Goal: Communication & Community: Answer question/provide support

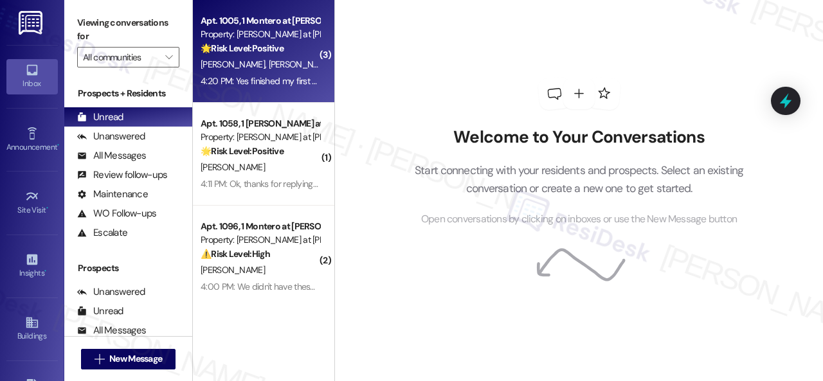
click at [283, 66] on div "[PERSON_NAME] [PERSON_NAME]" at bounding box center [260, 65] width 122 height 16
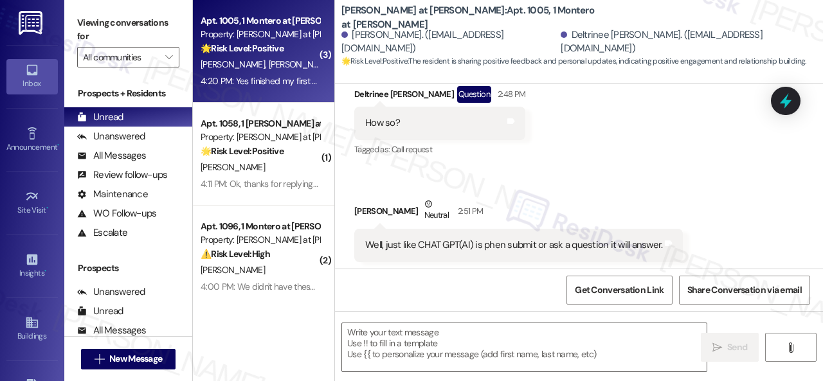
type textarea "Fetching suggested responses. Please feel free to read through the conversation…"
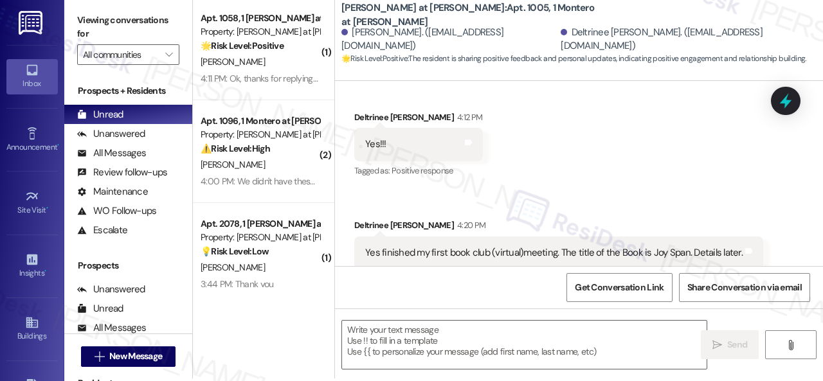
scroll to position [4, 0]
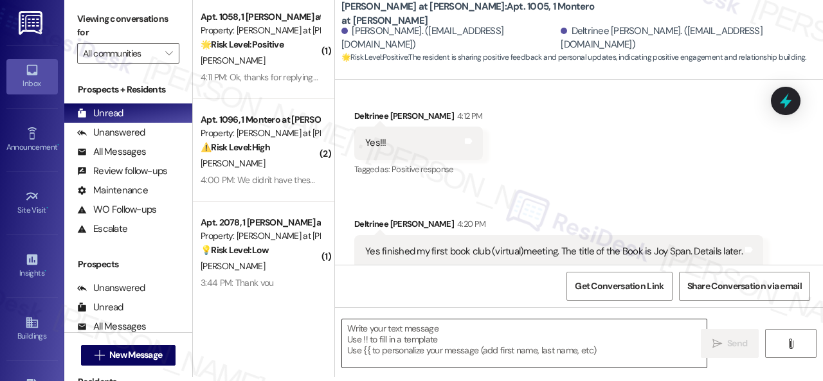
click at [464, 344] on textarea at bounding box center [524, 344] width 365 height 48
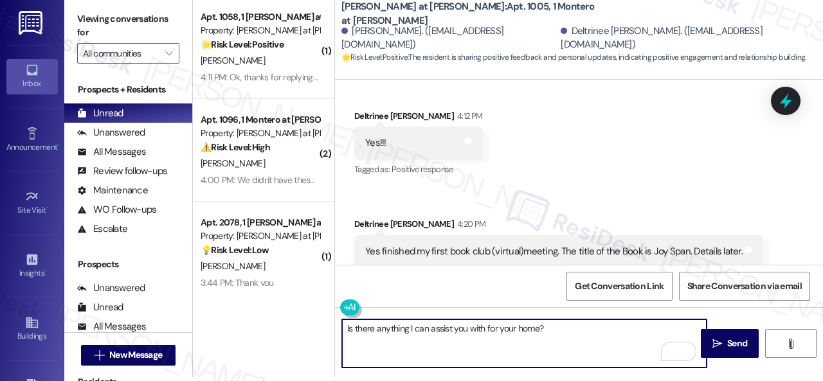
click at [347, 329] on textarea "Is there anything I can assist you with for your home?" at bounding box center [524, 344] width 365 height 48
click at [682, 328] on textarea "I see your messages on this thread. Is there anything I can assist you with for…" at bounding box center [524, 344] width 365 height 48
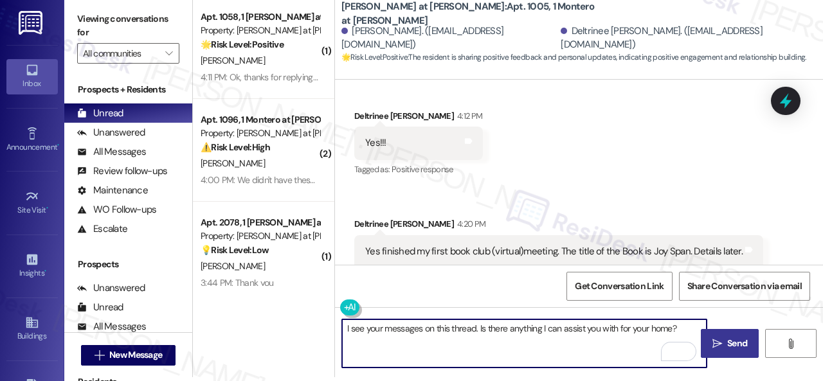
type textarea "I see your messages on this thread. Is there anything I can assist you with for…"
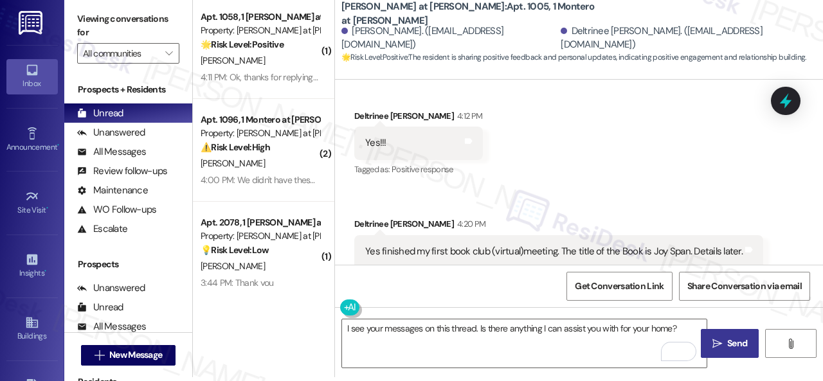
click at [727, 344] on span "Send" at bounding box center [737, 344] width 20 height 14
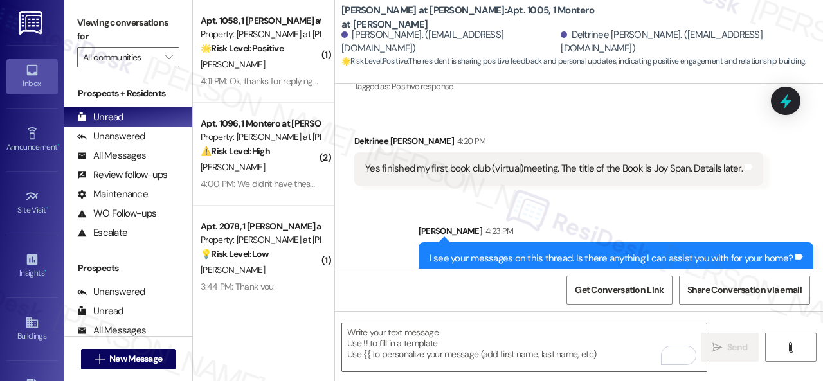
scroll to position [1370, 0]
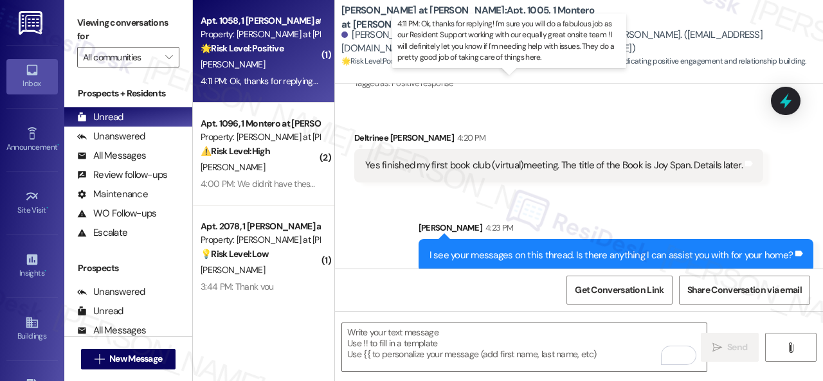
click at [268, 77] on div "4:11 PM: Ok, thanks for replying! I'm sure you will do a fabulous job as our Re…" at bounding box center [661, 81] width 920 height 12
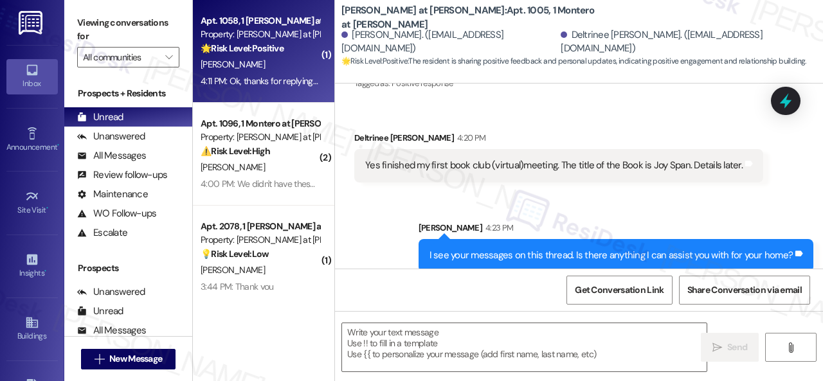
type textarea "Fetching suggested responses. Please feel free to read through the conversation…"
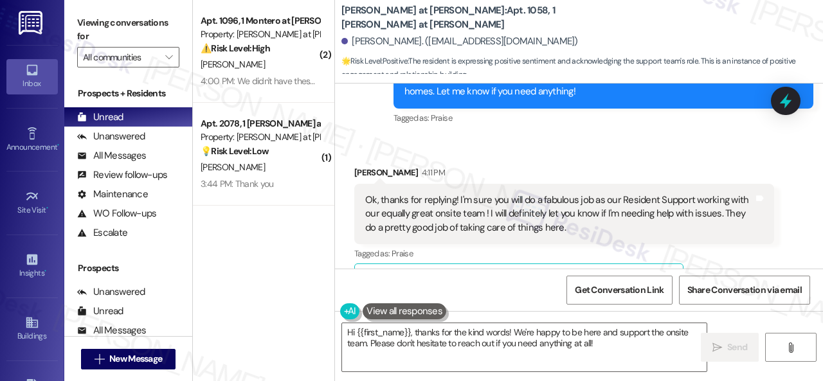
scroll to position [676, 0]
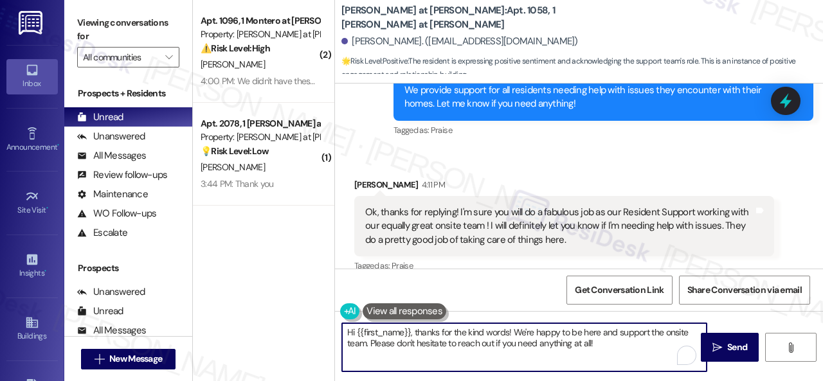
drag, startPoint x: 417, startPoint y: 332, endPoint x: 306, endPoint y: 320, distance: 112.0
click at [306, 320] on div "( 2 ) Apt. 1096, 1 [PERSON_NAME] at [PERSON_NAME] Property: [PERSON_NAME] at [P…" at bounding box center [508, 190] width 630 height 381
click at [568, 344] on textarea "Thanks for the kind words! We're happy to be here and support the onsite team. …" at bounding box center [524, 347] width 365 height 48
type textarea "Thanks for the kind words! We're happy to be here and support the onsite team. …"
click at [727, 344] on span "Send" at bounding box center [737, 348] width 20 height 14
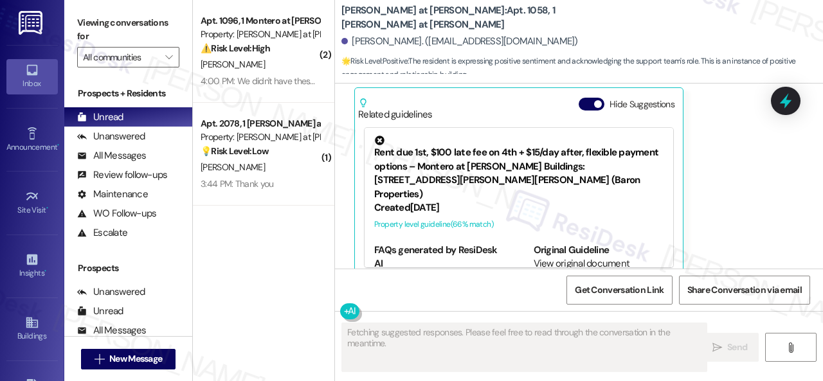
scroll to position [869, 0]
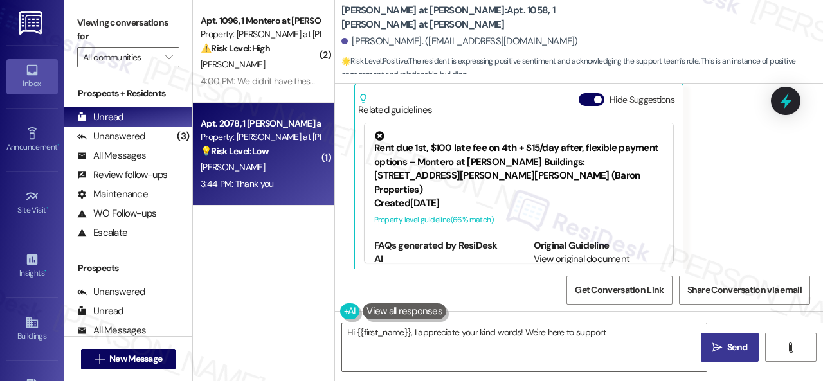
type textarea "Hi {{first_name}}, I appreciate your kind words! We're here to support"
click at [286, 165] on div "[PERSON_NAME]" at bounding box center [260, 167] width 122 height 16
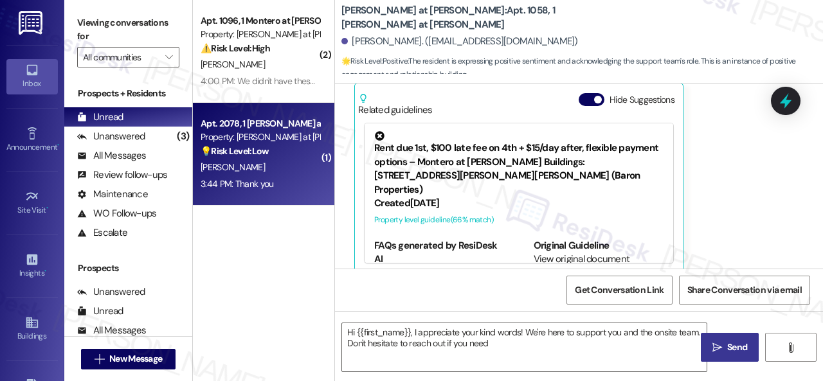
type textarea "Hi {{first_name}}, I appreciate your kind words! We're here to support you and …"
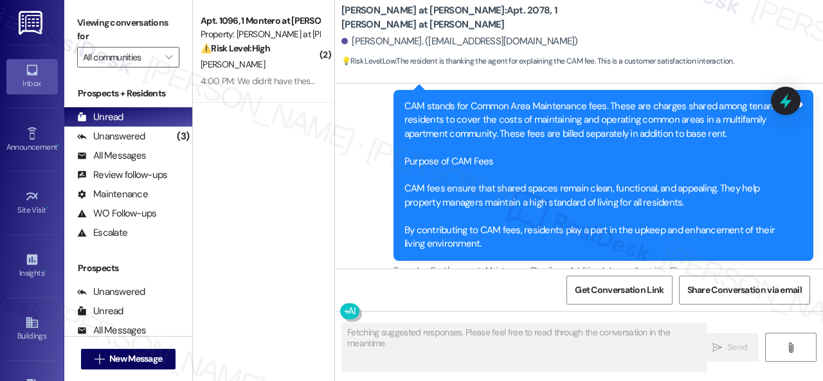
scroll to position [1586, 0]
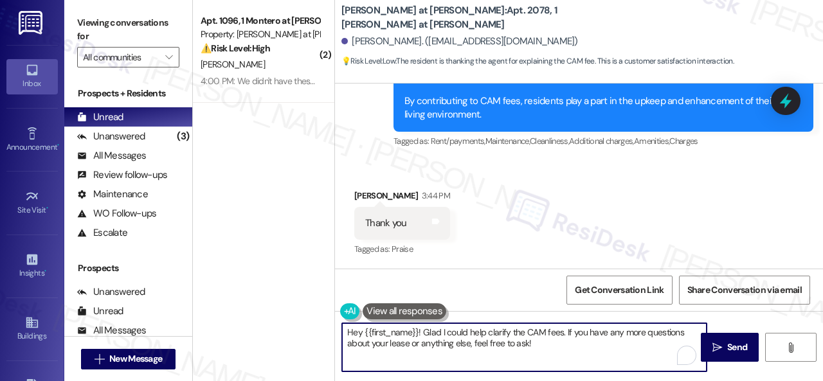
drag, startPoint x: 278, startPoint y: 303, endPoint x: 188, endPoint y: 285, distance: 92.4
click at [199, 287] on div "( 2 ) Apt. 1096, 1 [PERSON_NAME] at [PERSON_NAME] Property: [PERSON_NAME] at [P…" at bounding box center [508, 190] width 630 height 381
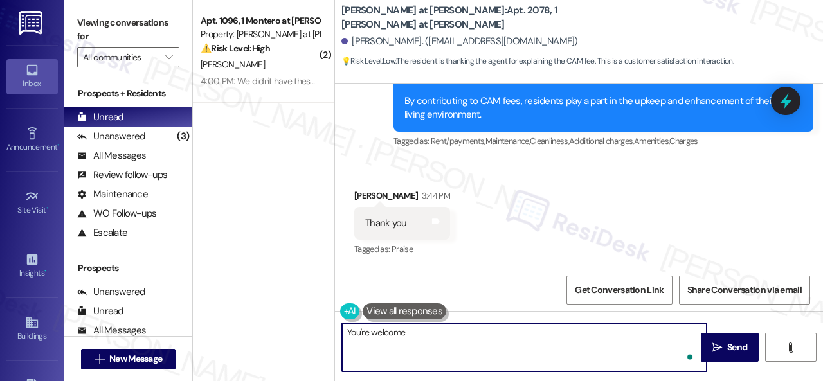
type textarea "You're welcome!"
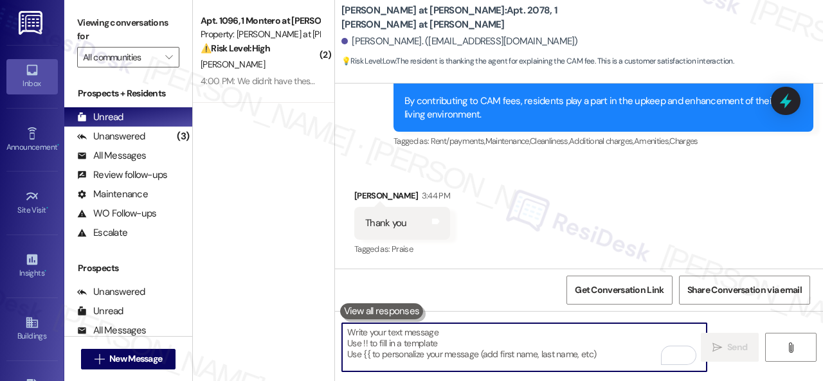
scroll to position [1585, 0]
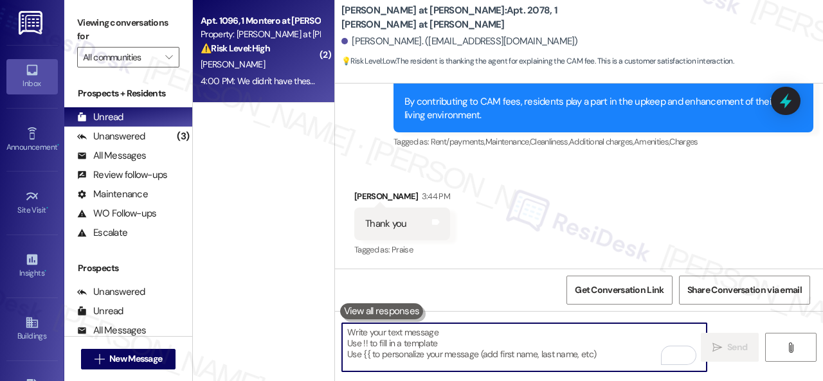
click at [294, 71] on div "[PERSON_NAME]" at bounding box center [260, 65] width 122 height 16
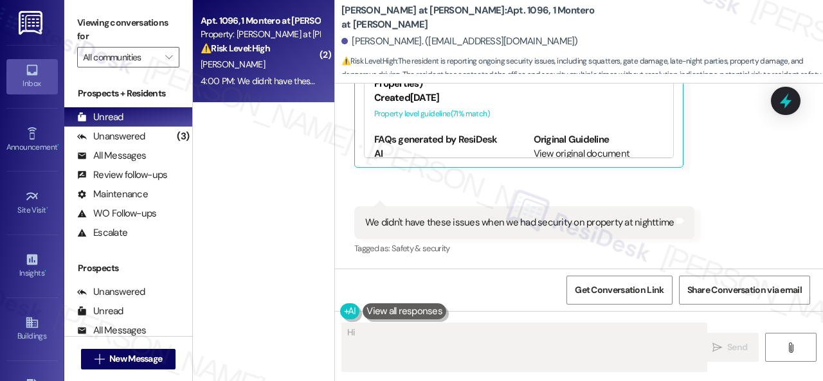
scroll to position [588, 0]
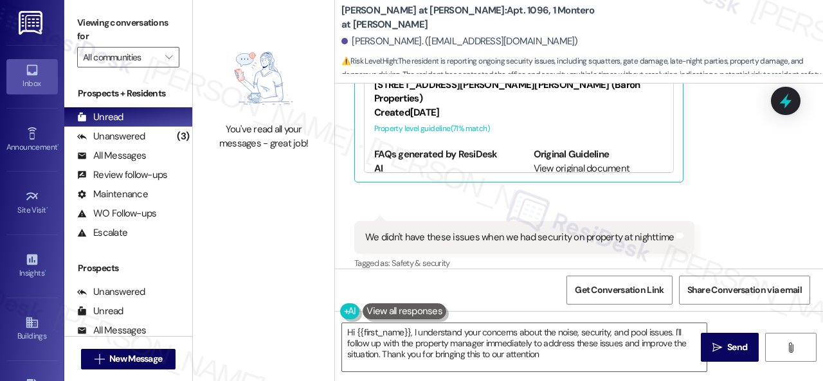
type textarea "Hi {{first_name}}, I understand your concerns about the noise, security, and po…"
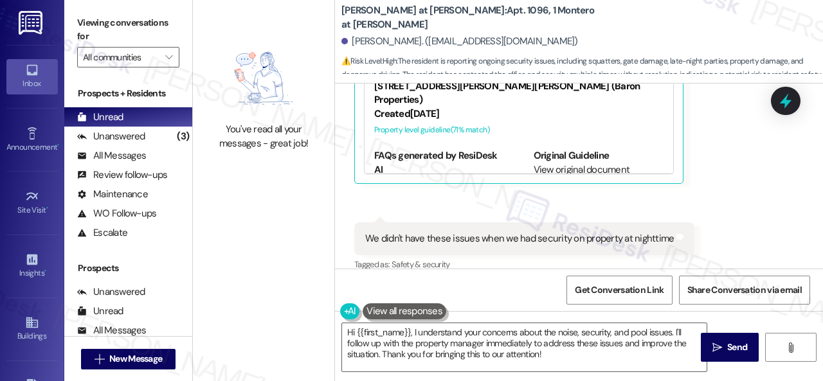
scroll to position [602, 0]
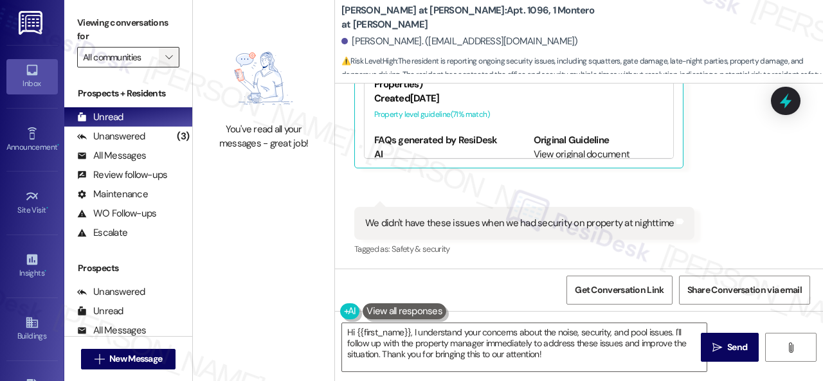
click at [168, 55] on icon "" at bounding box center [168, 57] width 7 height 10
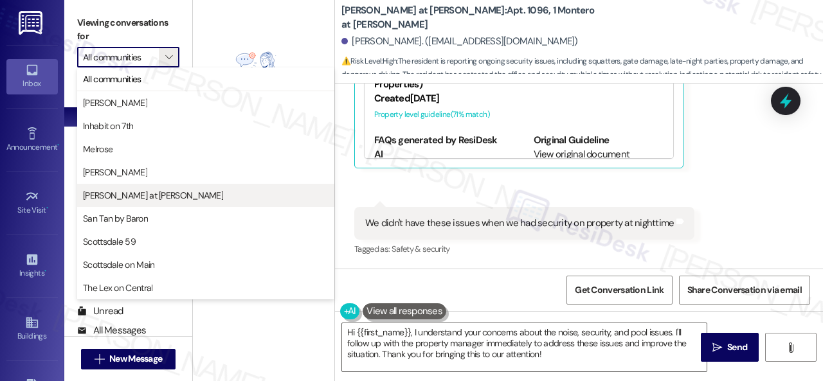
click at [138, 197] on span "[PERSON_NAME] at [PERSON_NAME]" at bounding box center [153, 195] width 140 height 13
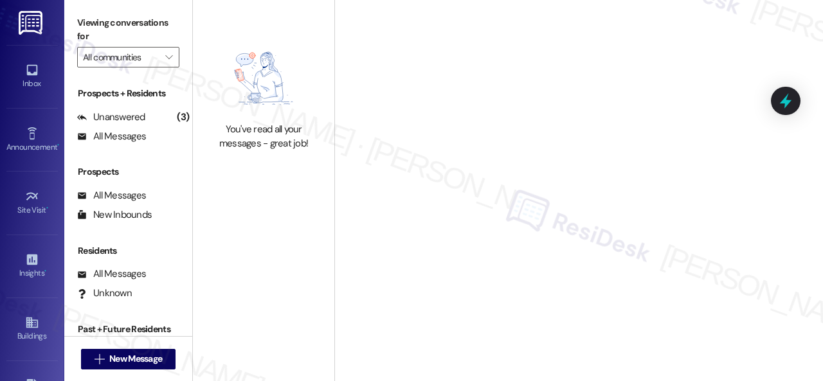
type input "[PERSON_NAME] at [PERSON_NAME]"
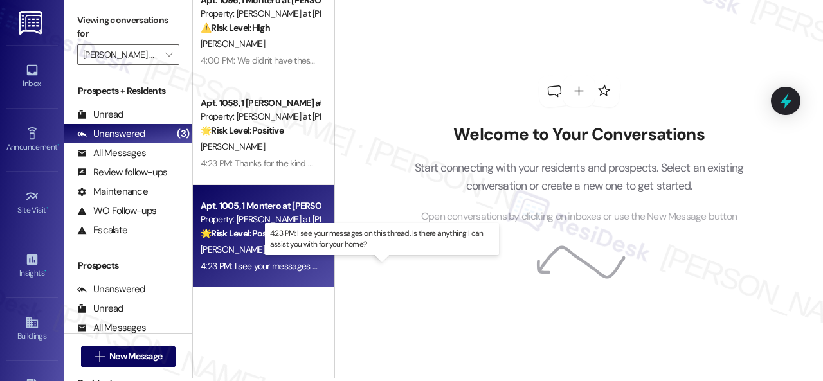
scroll to position [4, 0]
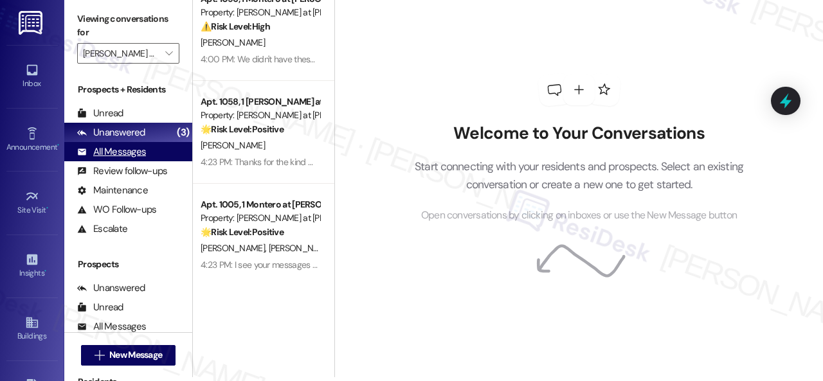
click at [116, 154] on div "All Messages" at bounding box center [111, 152] width 69 height 14
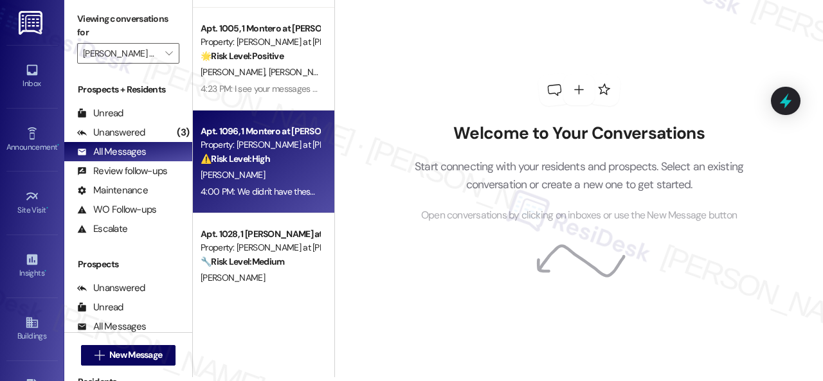
scroll to position [211, 0]
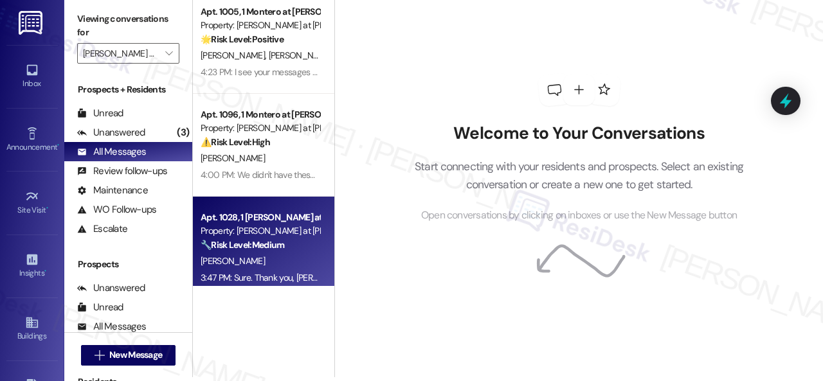
click at [286, 230] on div "Property: [PERSON_NAME] at [PERSON_NAME]" at bounding box center [260, 231] width 119 height 14
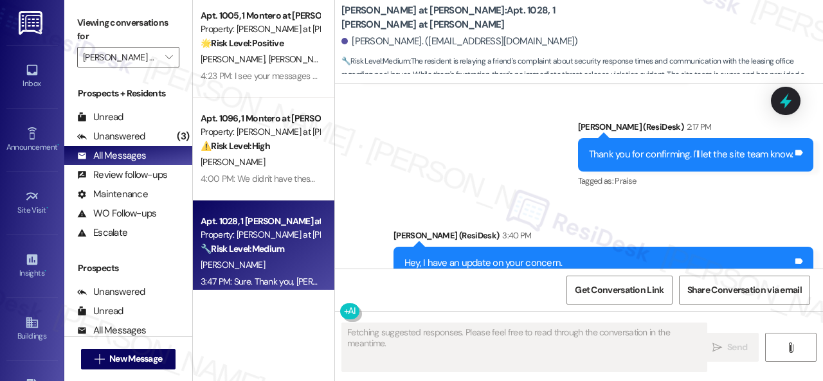
scroll to position [1833, 0]
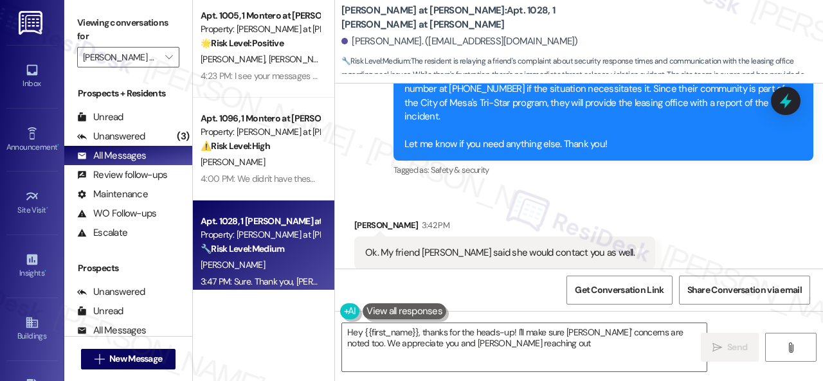
type textarea "Hey {{first_name}}, thanks for the heads-up! I'll make sure [PERSON_NAME]' conc…"
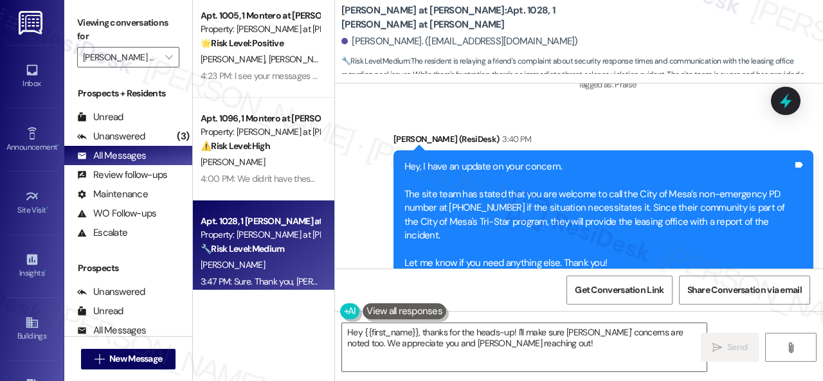
scroll to position [1704, 0]
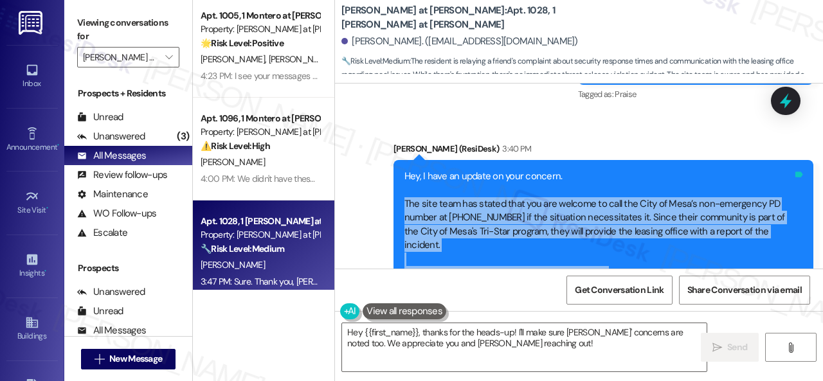
drag, startPoint x: 404, startPoint y: 190, endPoint x: 787, endPoint y: 221, distance: 384.5
click at [787, 221] on div "Hey, I have an update on your concern. The site team has stated that you are we…" at bounding box center [604, 224] width 420 height 129
click at [767, 228] on div "Hey, I have an update on your concern. The site team has stated that you are we…" at bounding box center [598, 225] width 388 height 110
drag, startPoint x: 782, startPoint y: 215, endPoint x: 397, endPoint y: 190, distance: 386.0
click at [397, 190] on div "Hey, I have an update on your concern. The site team has stated that you are we…" at bounding box center [604, 224] width 420 height 129
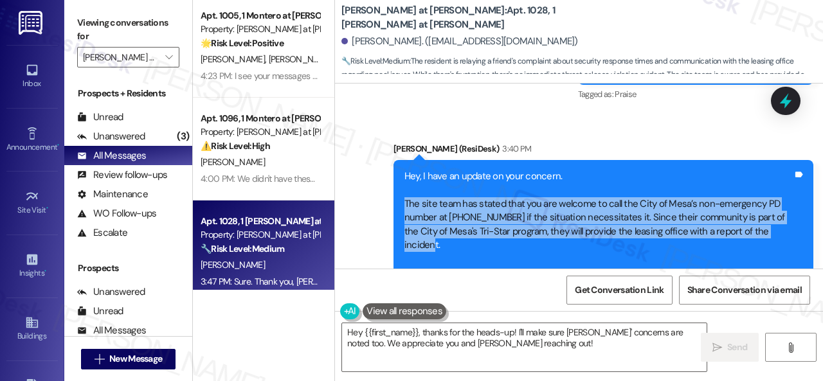
copy div "The site team has stated that you are welcome to call the City of Mesa’s non-em…"
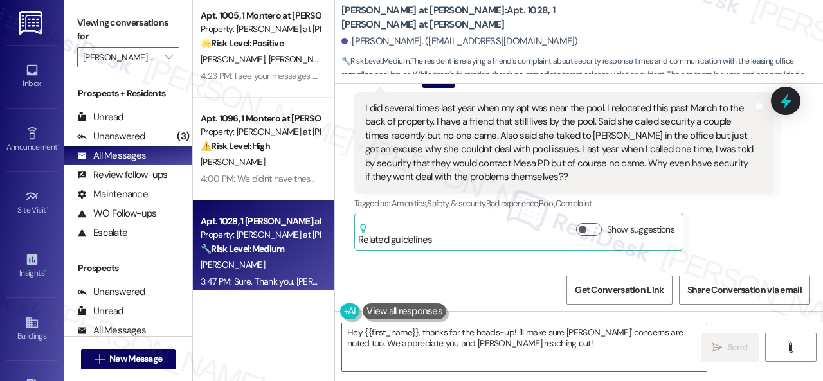
scroll to position [1575, 0]
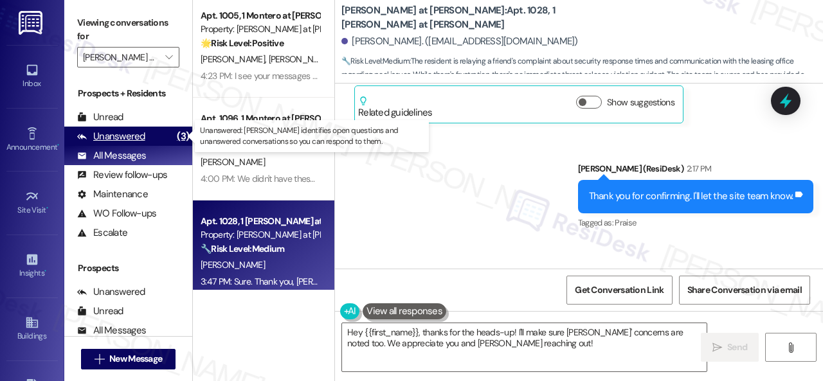
click at [116, 135] on div "Unanswered" at bounding box center [111, 137] width 68 height 14
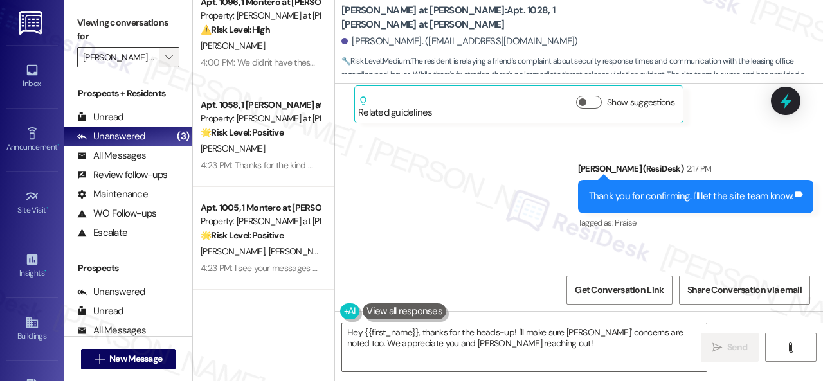
scroll to position [18, 0]
click at [164, 59] on span "" at bounding box center [169, 57] width 12 height 21
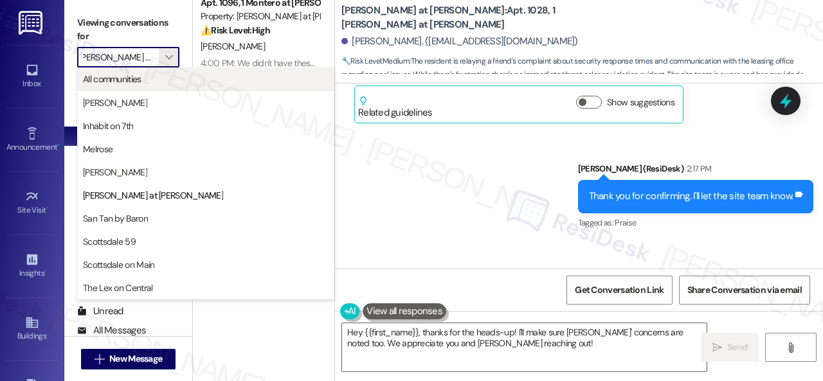
click at [120, 83] on span "All communities" at bounding box center [112, 79] width 59 height 13
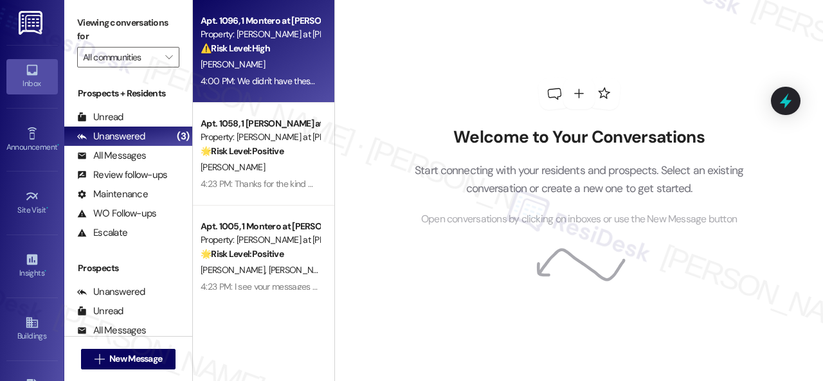
click at [260, 69] on div "[PERSON_NAME]" at bounding box center [260, 65] width 122 height 16
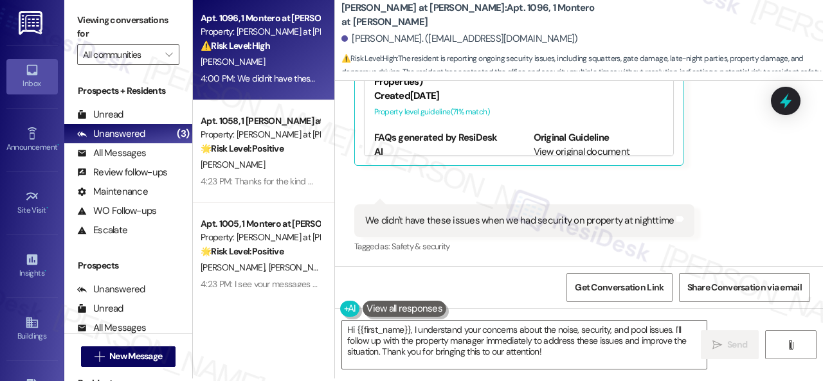
scroll to position [4, 0]
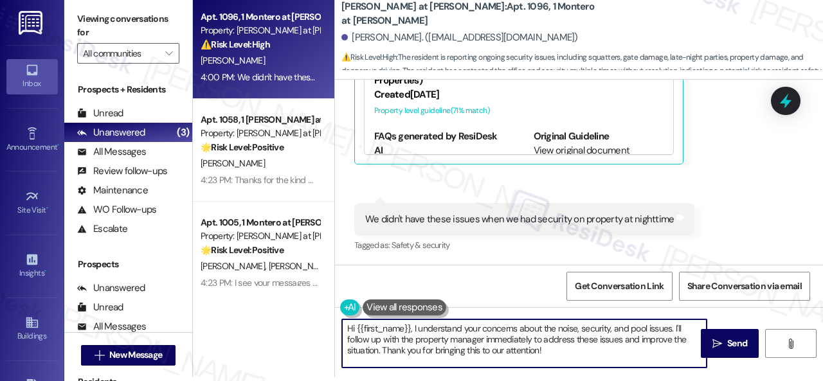
drag, startPoint x: 413, startPoint y: 330, endPoint x: 294, endPoint y: 323, distance: 119.8
click at [294, 323] on div "Apt. 1096, 1 [PERSON_NAME] at [PERSON_NAME] Property: [PERSON_NAME] at [PERSON_…" at bounding box center [508, 186] width 630 height 381
drag, startPoint x: 608, startPoint y: 329, endPoint x: 622, endPoint y: 356, distance: 30.5
click at [622, 356] on textarea "I understand your concerns about the noise, security, and pool issues. I'll fol…" at bounding box center [524, 344] width 365 height 48
paste textarea "The site team has stated that you are welcome to call the City of Mesa’s non-em…"
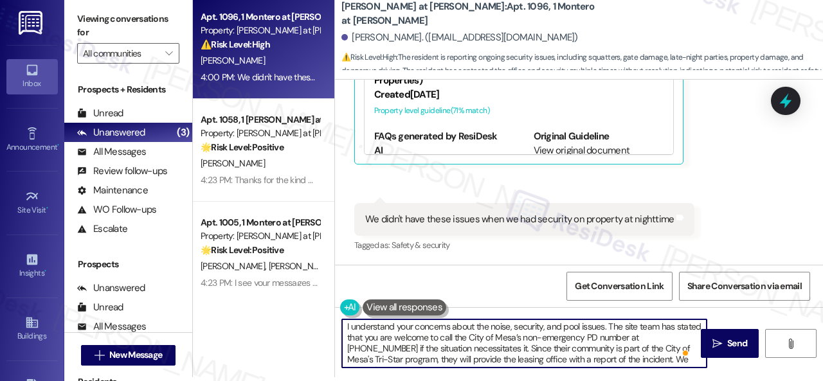
scroll to position [0, 0]
type textarea "I understand your concerns about the noise, security, and pool issues. The site…"
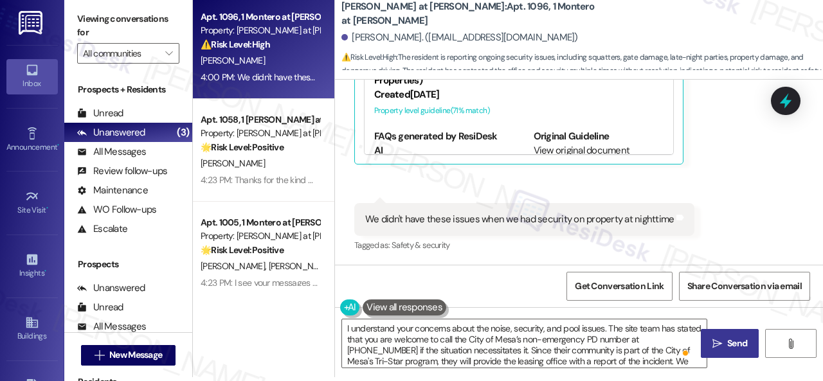
click at [729, 341] on span "Send" at bounding box center [737, 344] width 20 height 14
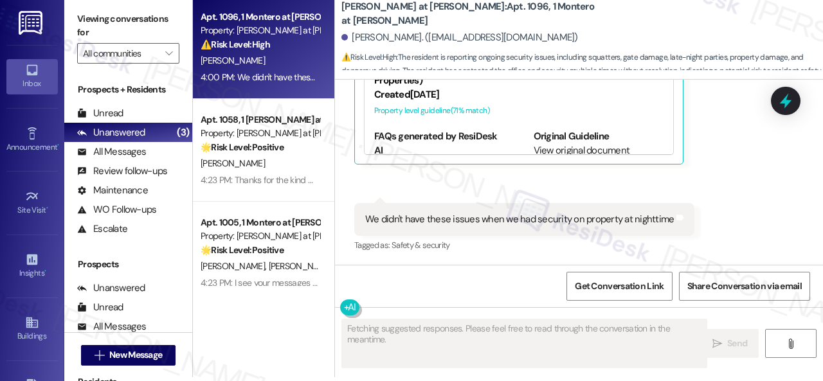
scroll to position [601, 0]
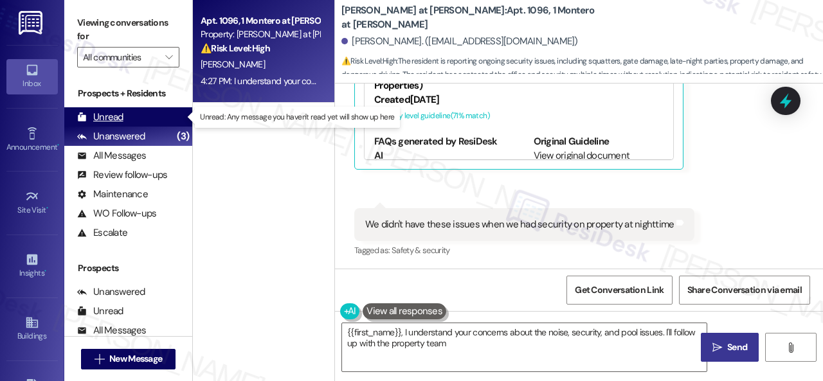
click at [111, 111] on div "Unread" at bounding box center [100, 118] width 46 height 14
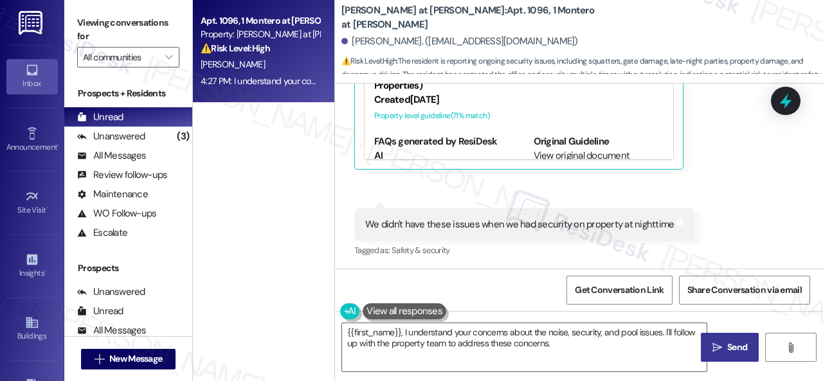
type textarea "{{first_name}}, I understand your concerns about the noise, security, and pool …"
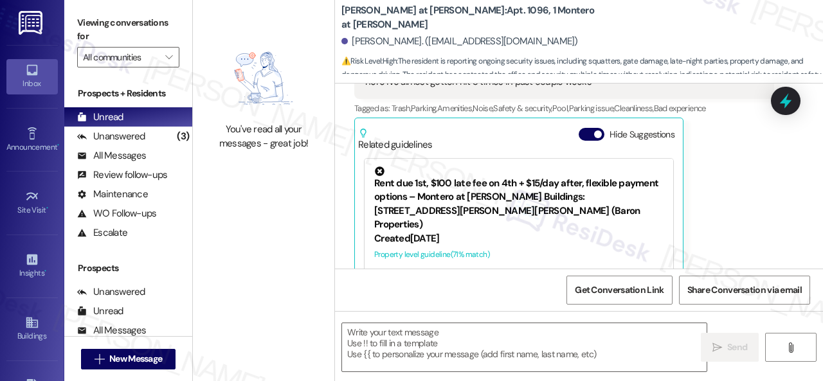
type textarea "Fetching suggested responses. Please feel free to read through the conversation…"
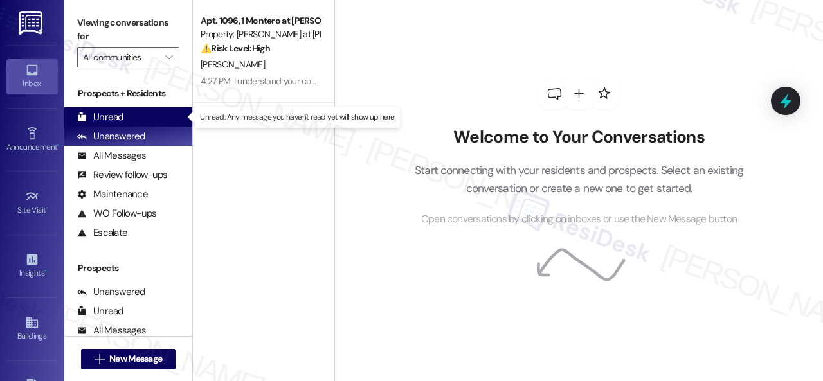
click at [111, 119] on div "Unread" at bounding box center [100, 118] width 46 height 14
